Goal: Navigation & Orientation: Find specific page/section

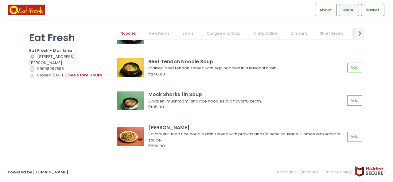
scroll to position [246, 0]
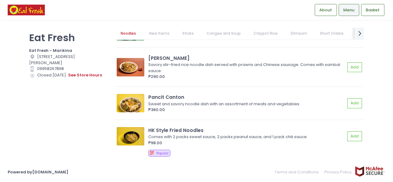
click at [317, 34] on link "Short Orders" at bounding box center [332, 34] width 36 height 12
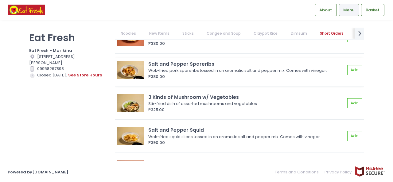
scroll to position [2469, 0]
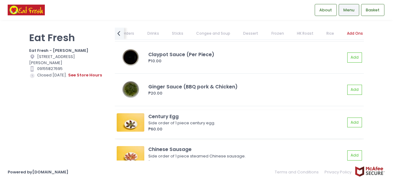
scroll to position [5637, 0]
